Goal: Information Seeking & Learning: Learn about a topic

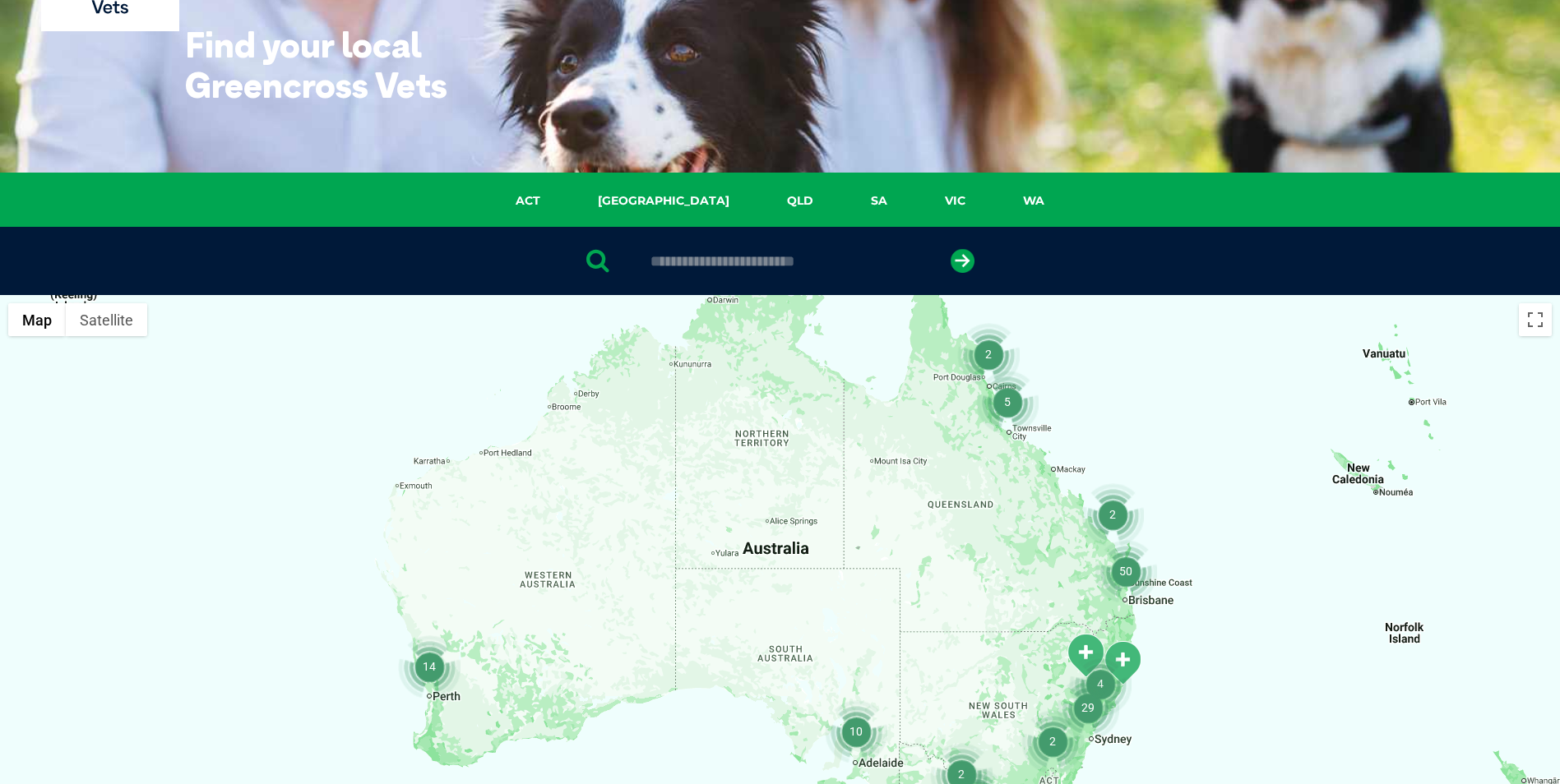
scroll to position [165, 0]
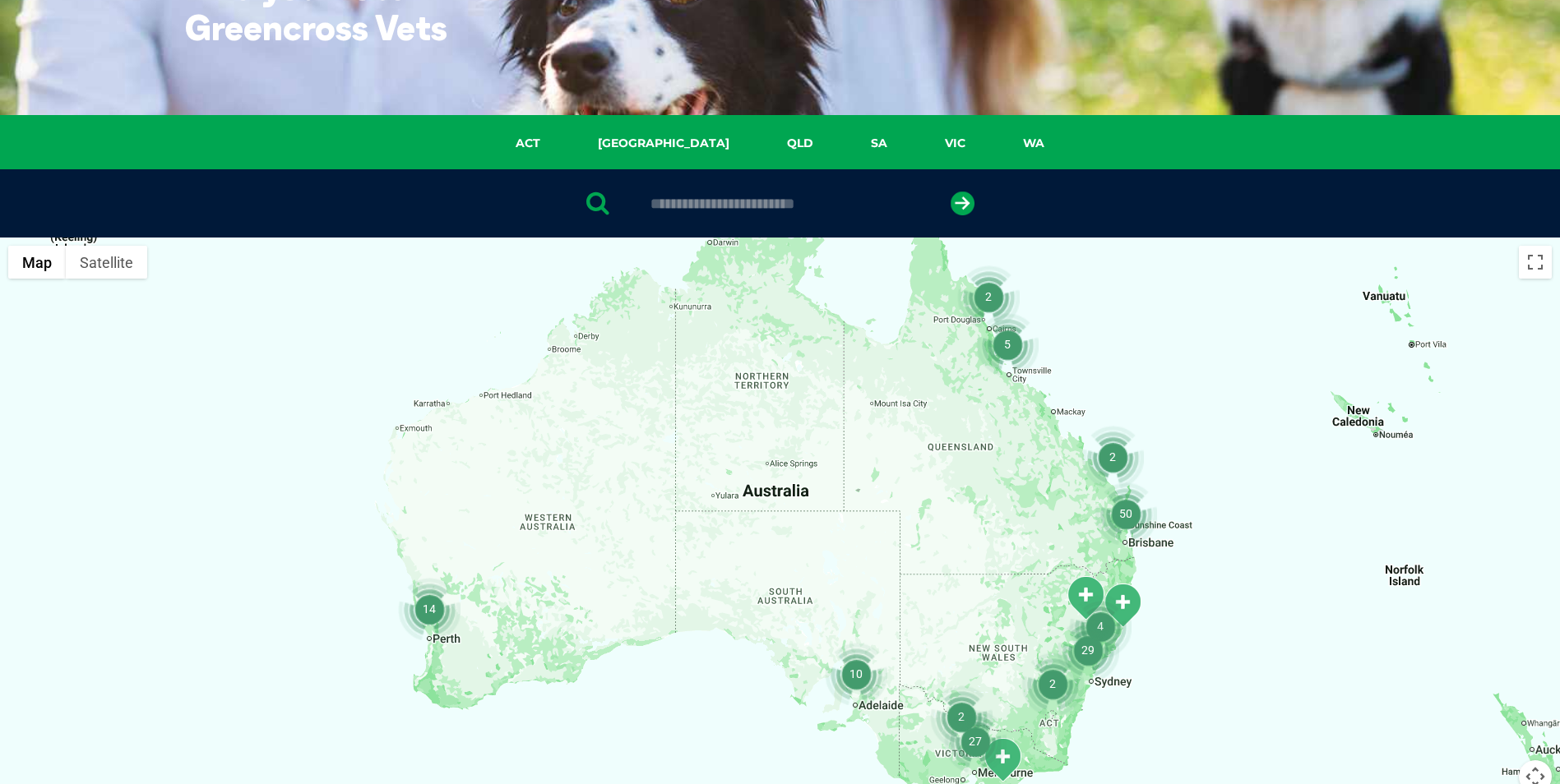
click at [1132, 515] on img "50" at bounding box center [1126, 514] width 63 height 63
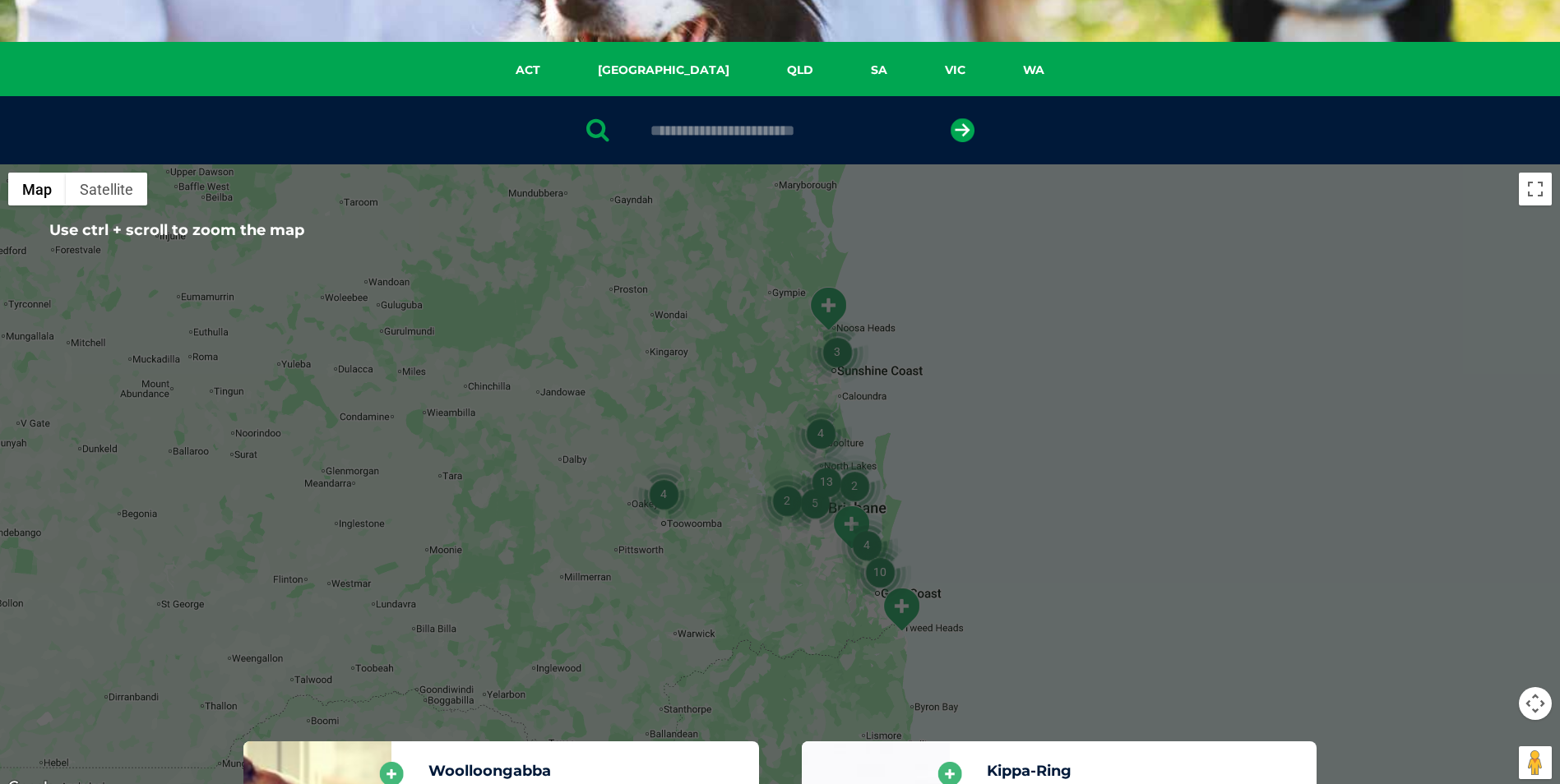
scroll to position [247, 0]
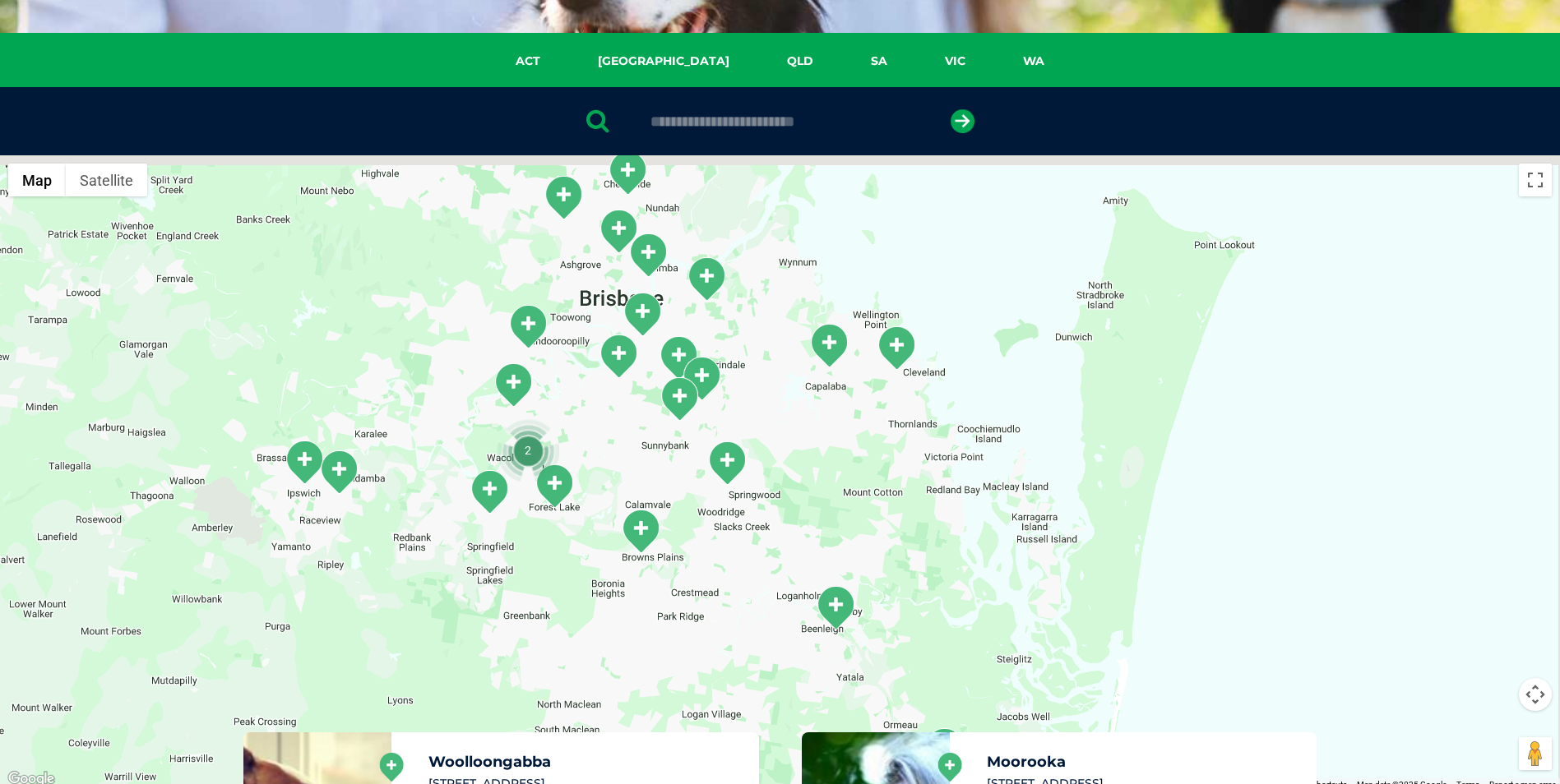
drag, startPoint x: 850, startPoint y: 384, endPoint x: 805, endPoint y: 452, distance: 81.5
click at [805, 452] on div "To navigate, press the arrow keys." at bounding box center [780, 473] width 1560 height 634
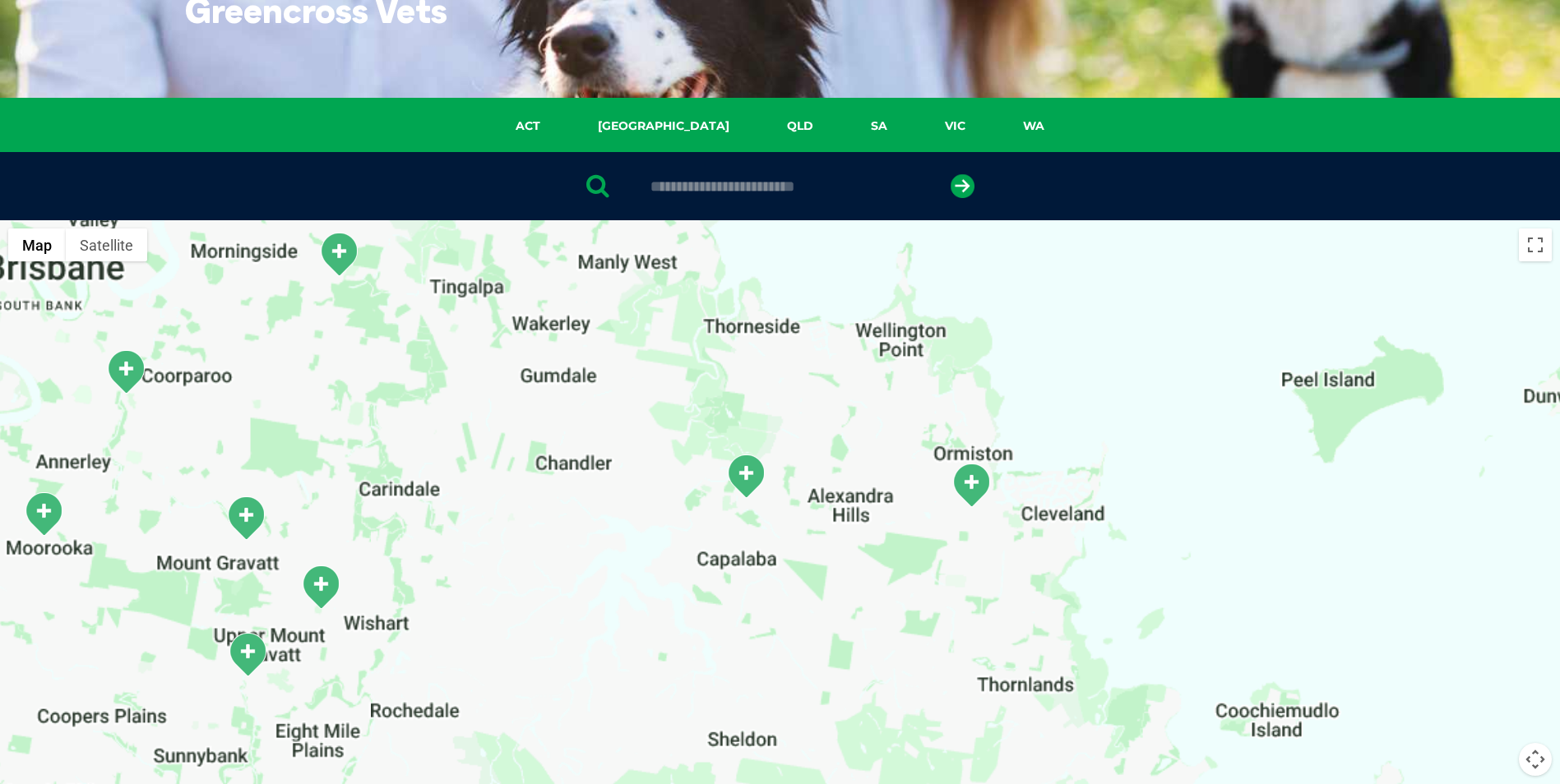
scroll to position [165, 0]
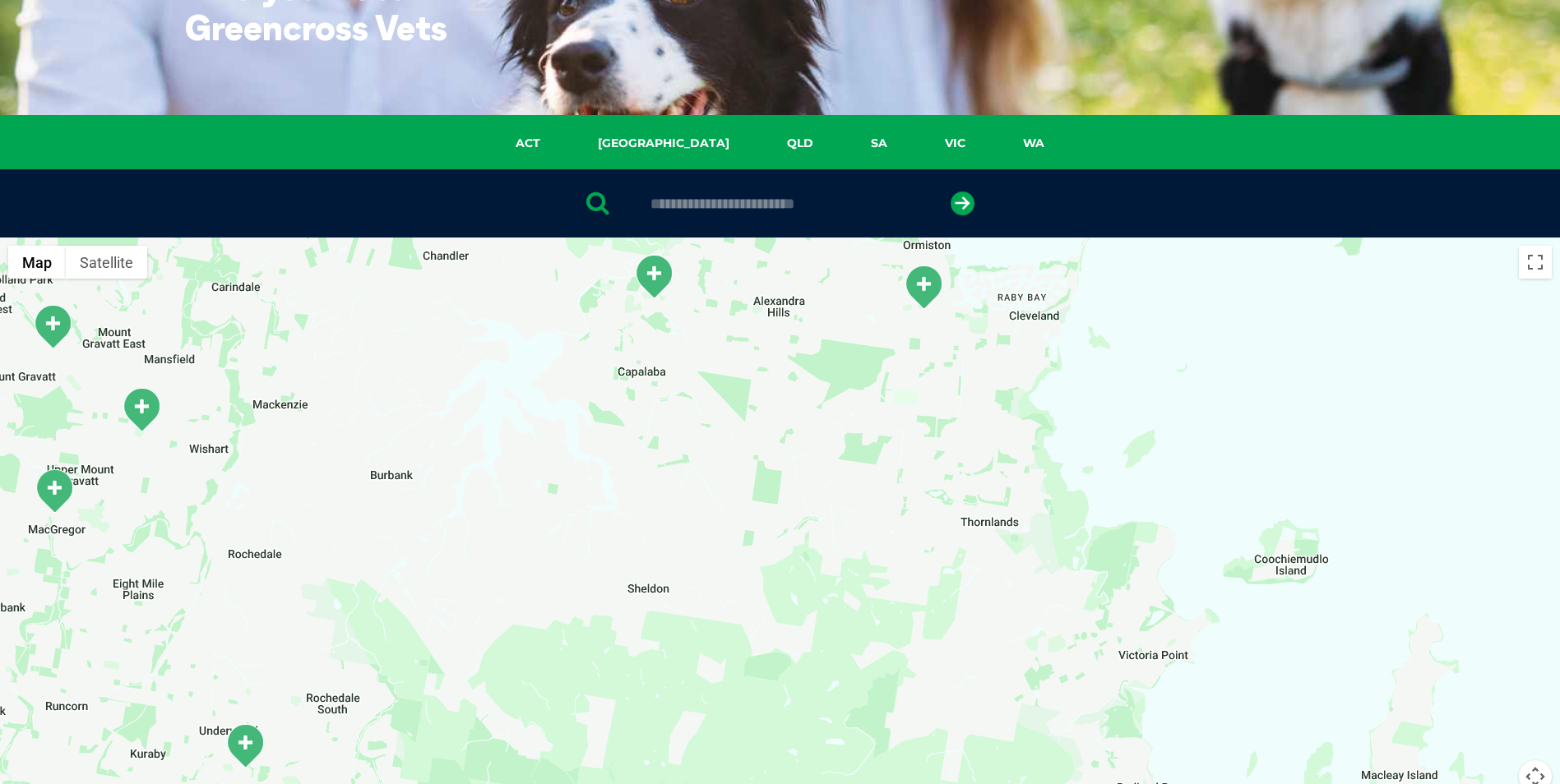
drag, startPoint x: 823, startPoint y: 622, endPoint x: 737, endPoint y: 380, distance: 256.8
click at [737, 380] on div "To navigate, press the arrow keys." at bounding box center [780, 555] width 1560 height 634
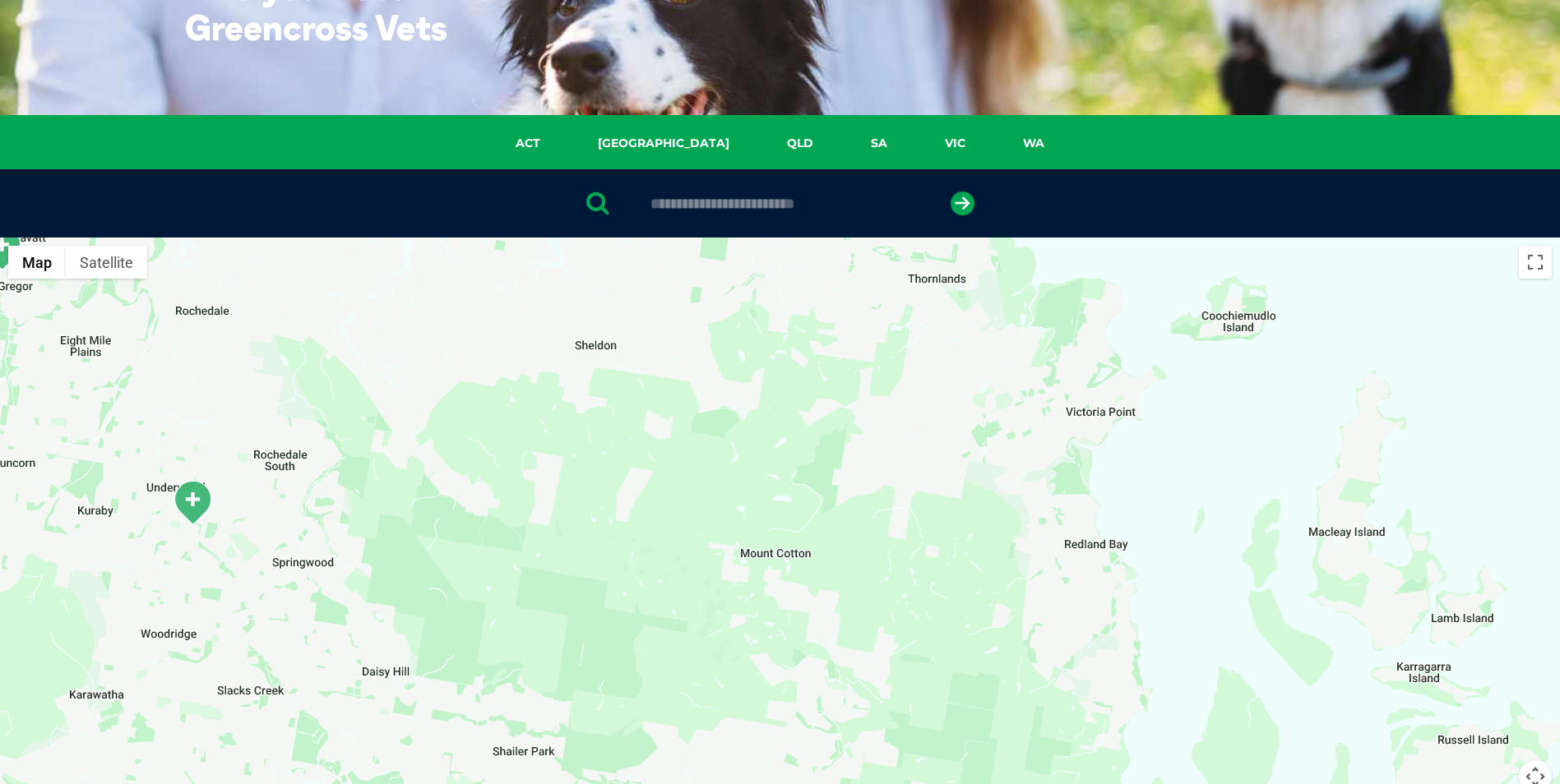
drag, startPoint x: 841, startPoint y: 632, endPoint x: 788, endPoint y: 388, distance: 249.7
click at [788, 388] on div "To navigate, press the arrow keys." at bounding box center [780, 555] width 1560 height 634
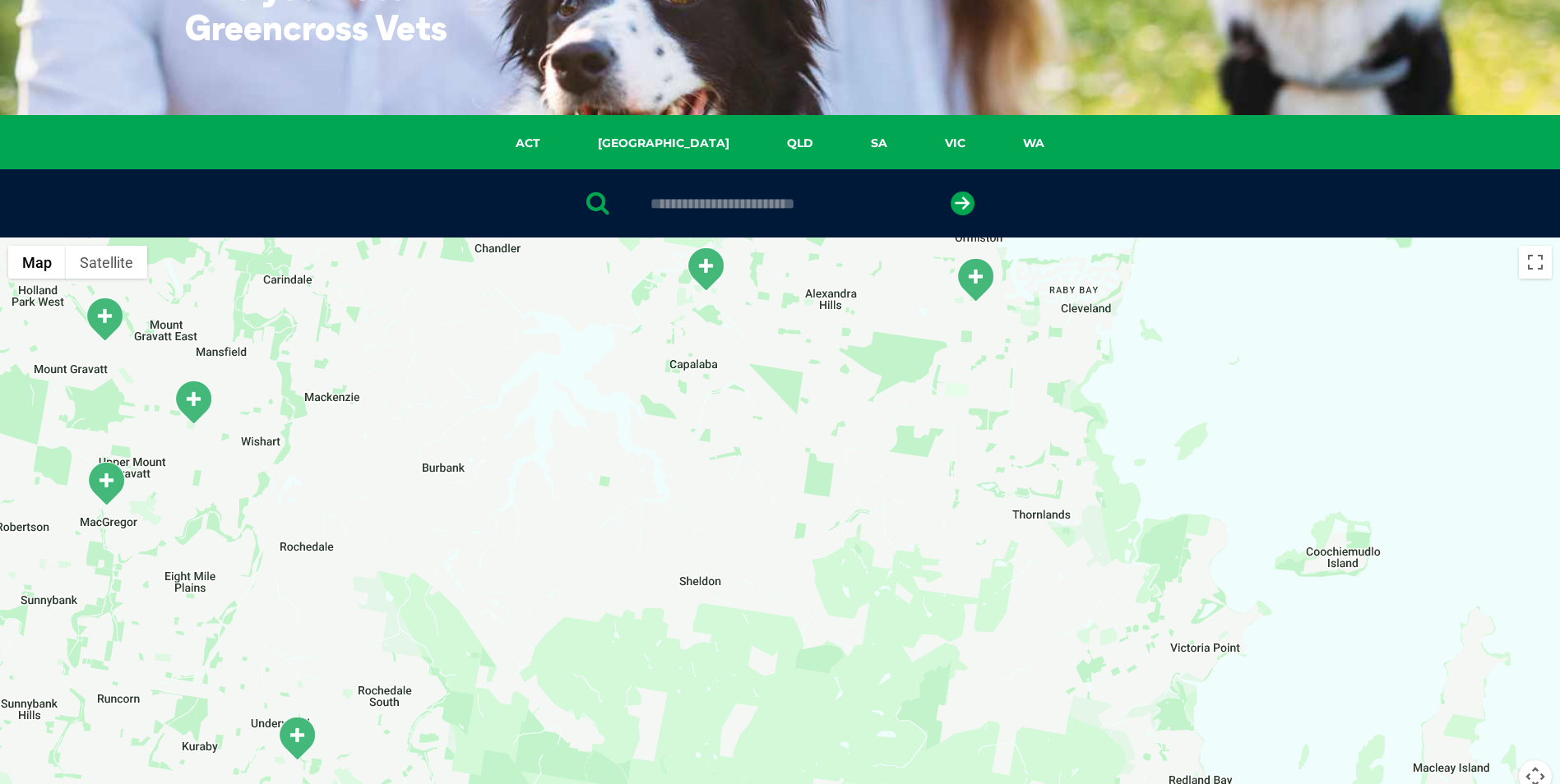
drag, startPoint x: 790, startPoint y: 474, endPoint x: 898, endPoint y: 732, distance: 279.7
click at [898, 732] on div "To navigate, press the arrow keys." at bounding box center [780, 555] width 1560 height 634
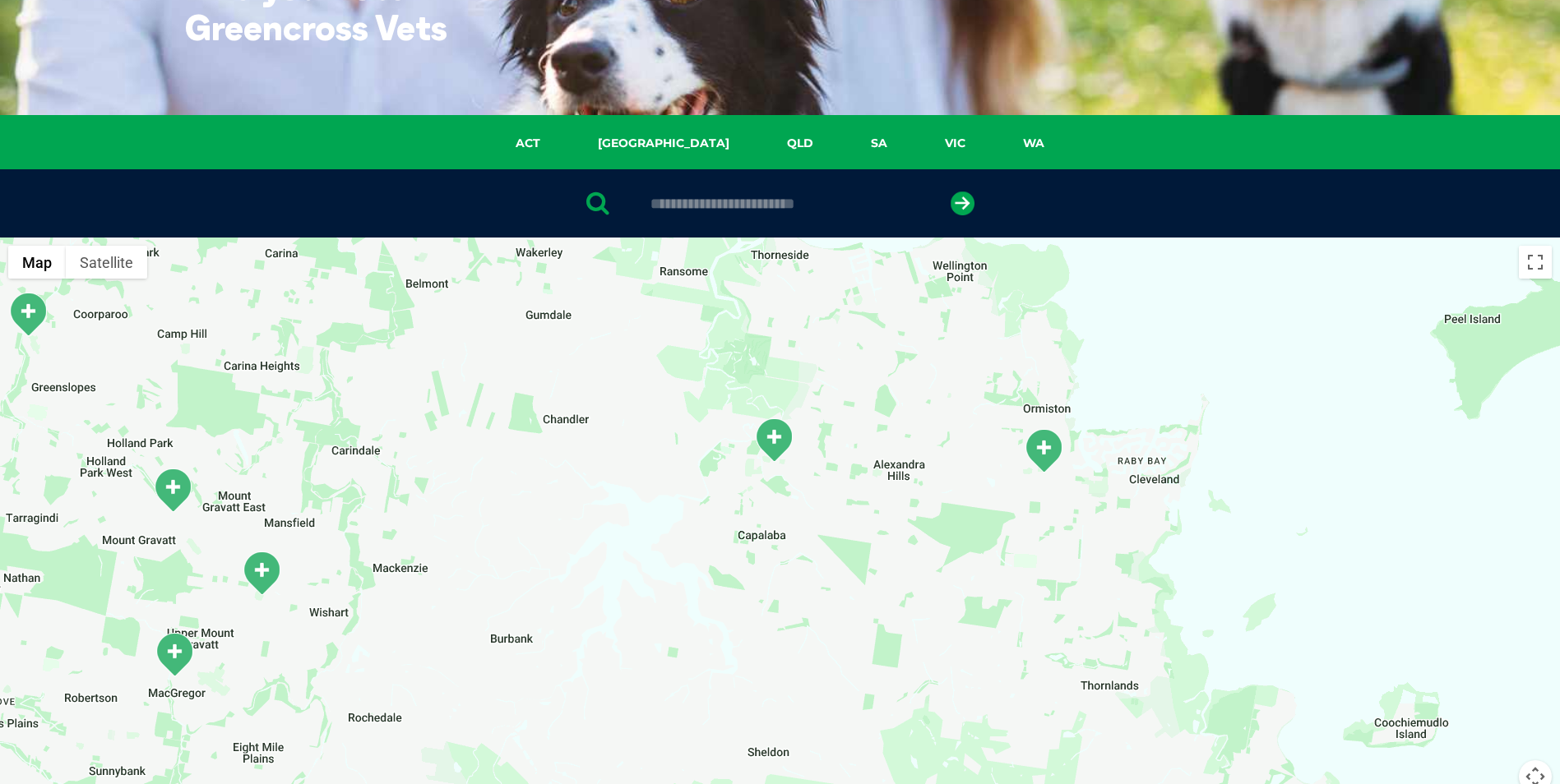
drag, startPoint x: 777, startPoint y: 454, endPoint x: 844, endPoint y: 615, distance: 174.4
click at [844, 615] on div "To navigate, press the arrow keys." at bounding box center [780, 555] width 1560 height 634
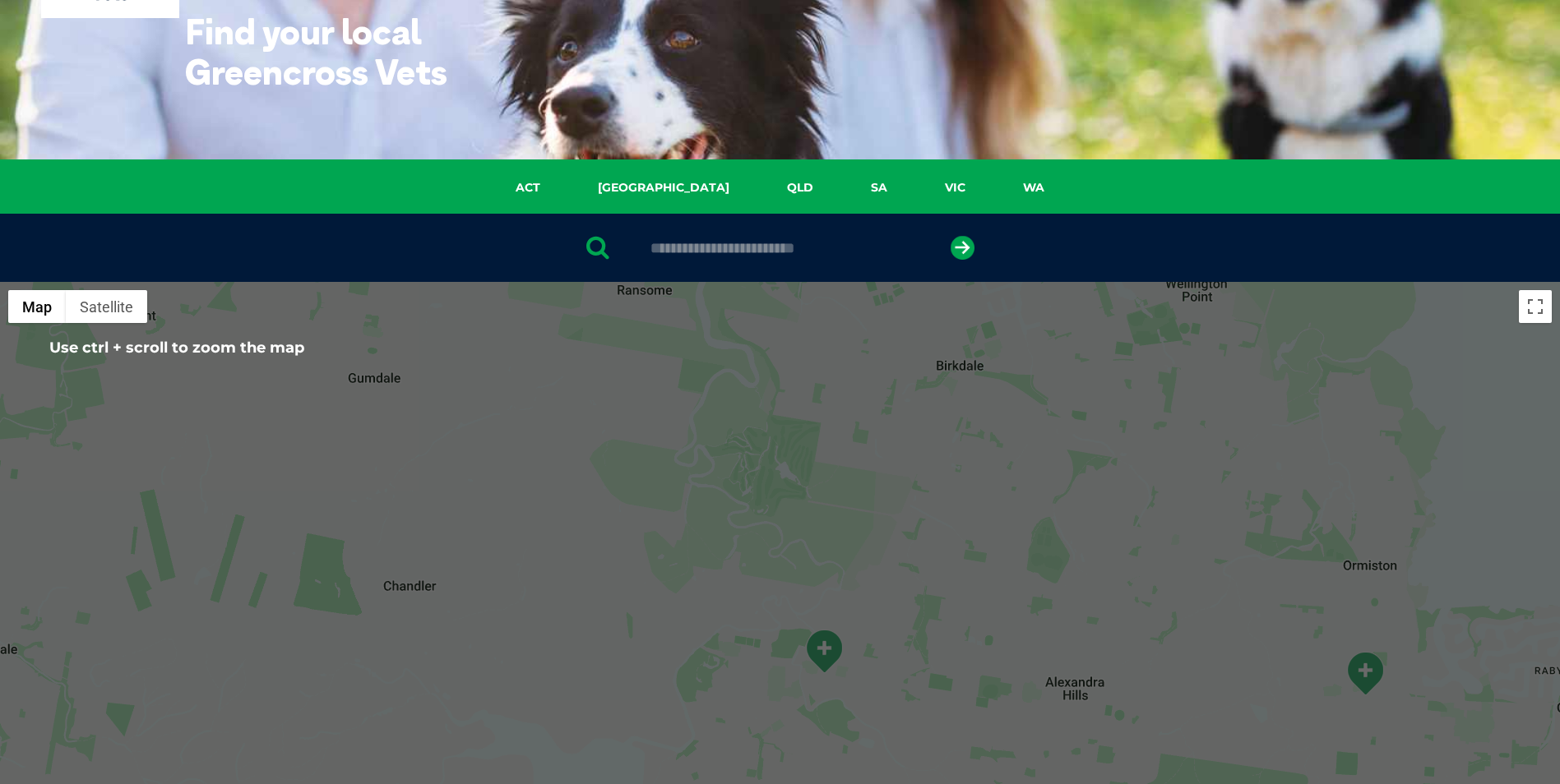
scroll to position [0, 0]
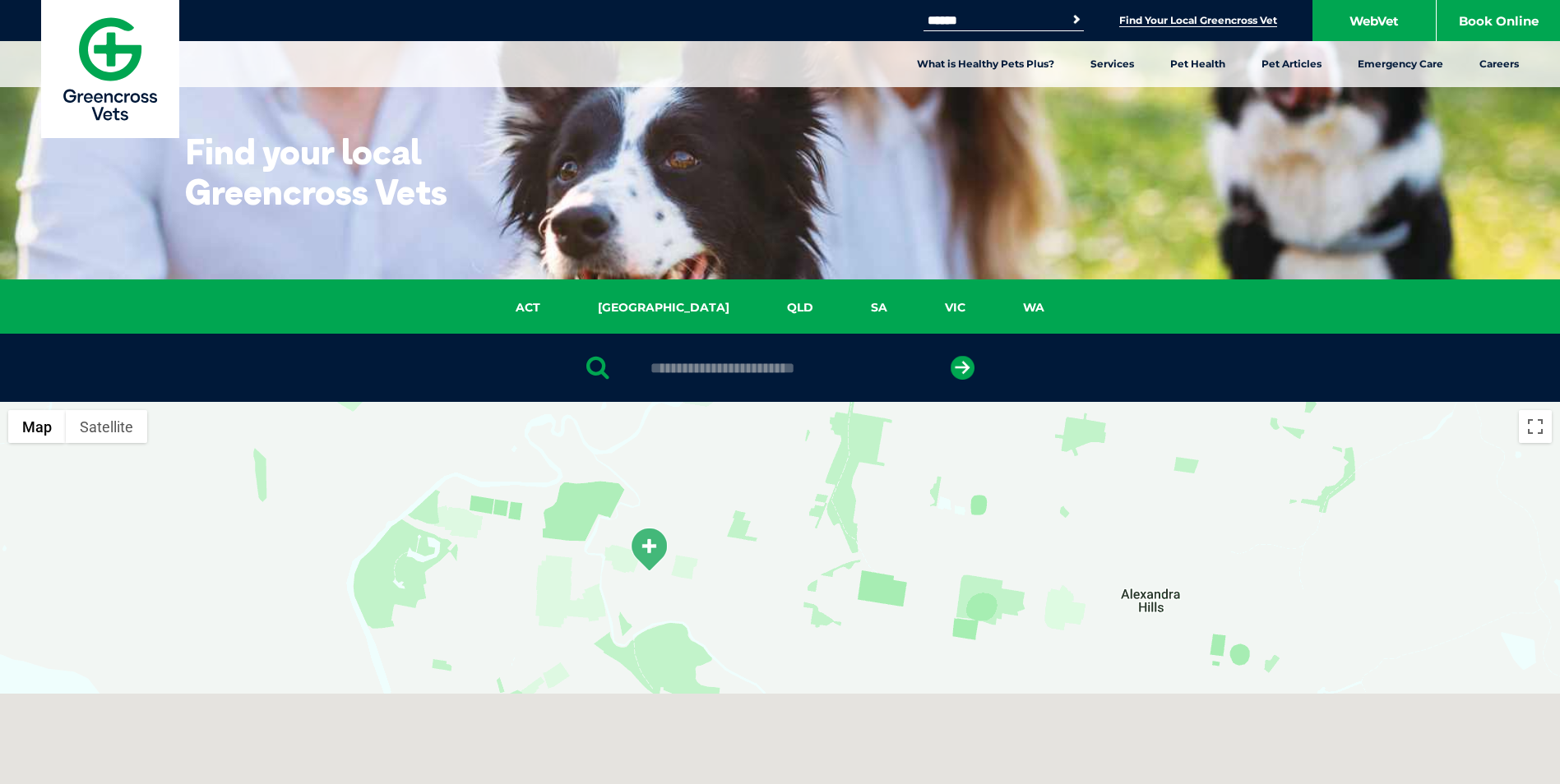
drag, startPoint x: 835, startPoint y: 664, endPoint x: 667, endPoint y: 259, distance: 438.5
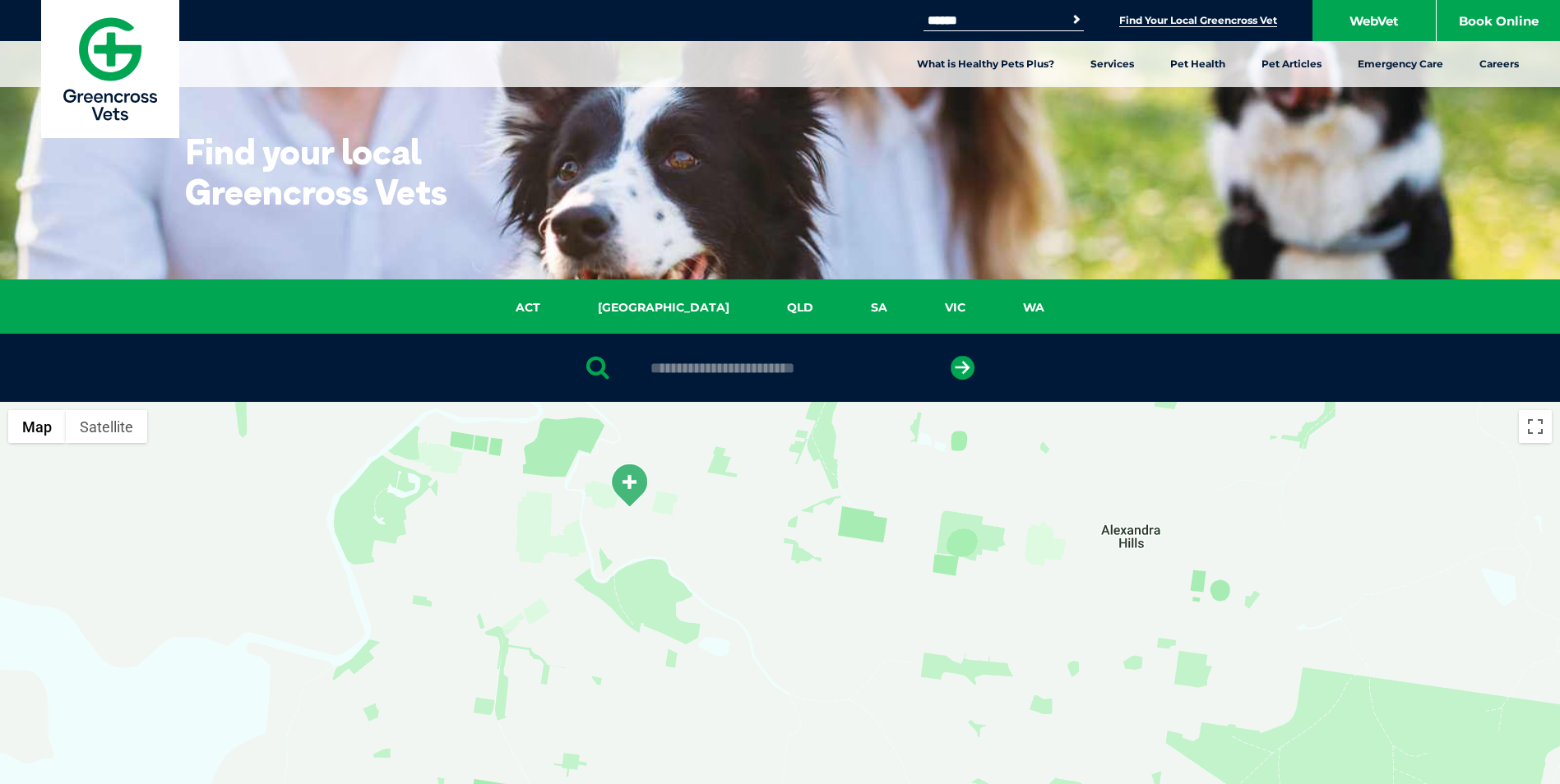
click at [628, 486] on img "Capalaba" at bounding box center [629, 485] width 41 height 45
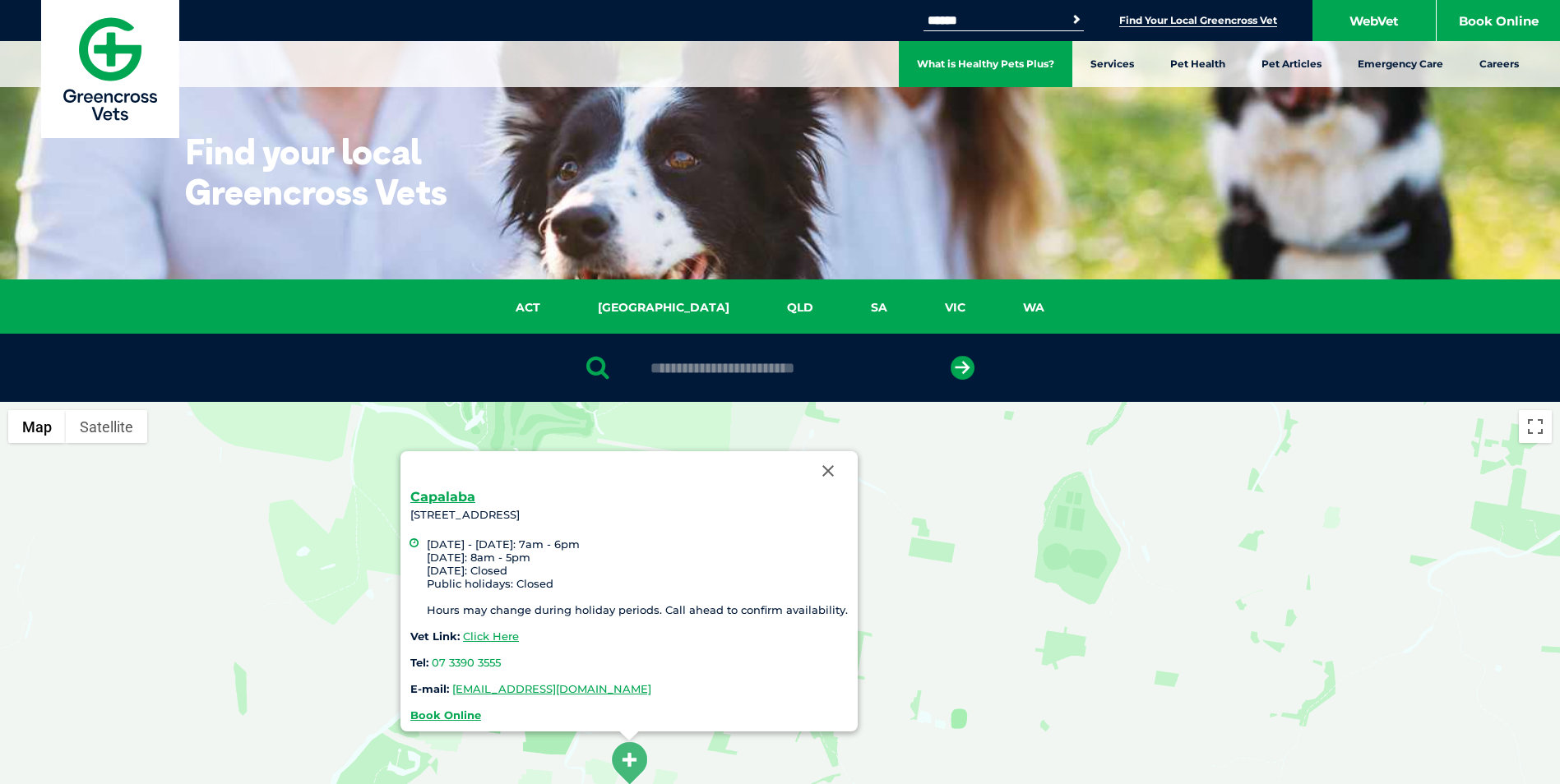
click at [972, 62] on link "What is Healthy Pets Plus?" at bounding box center [985, 64] width 173 height 46
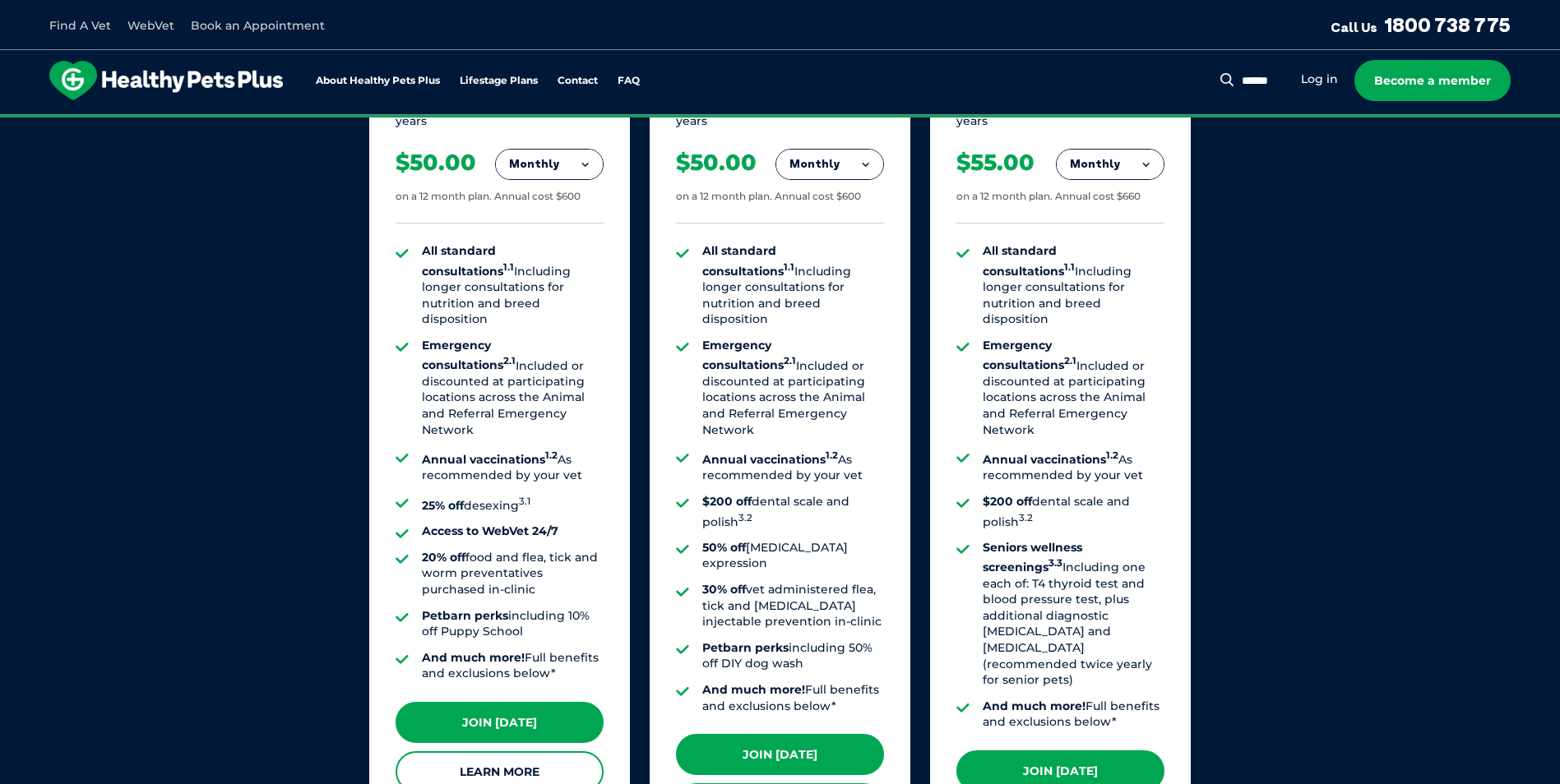
scroll to position [1151, 0]
